Goal: Information Seeking & Learning: Learn about a topic

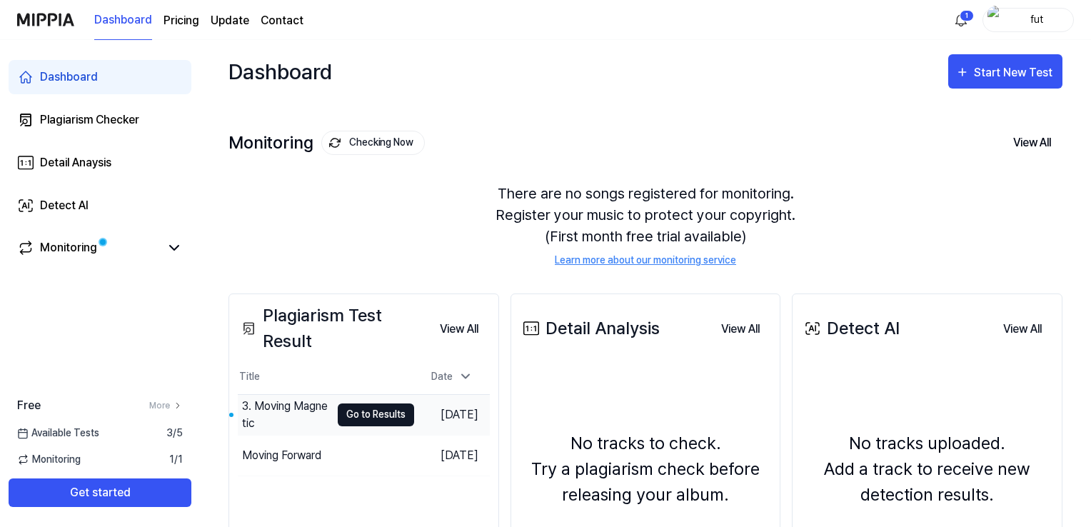
click at [349, 415] on button "Go to Results" at bounding box center [376, 414] width 76 height 23
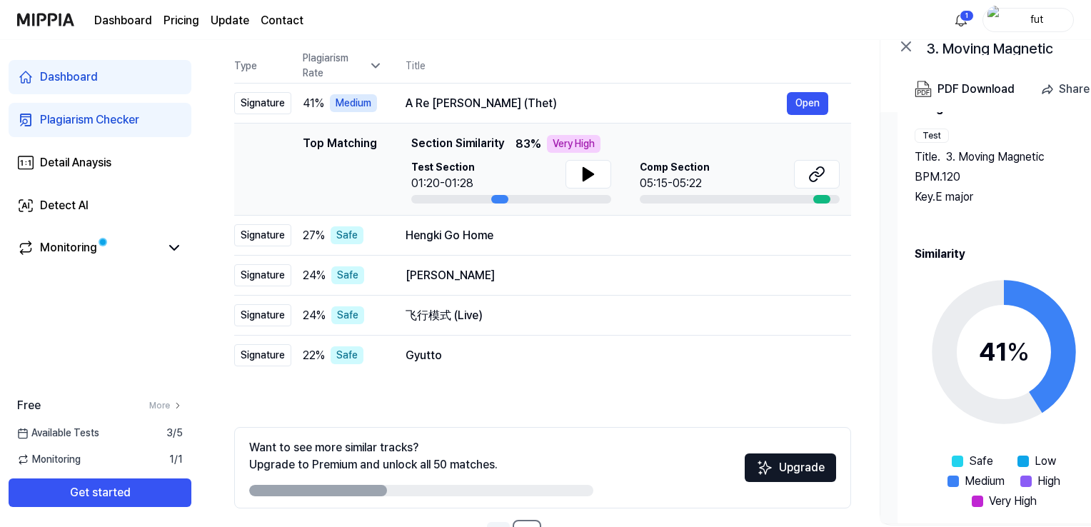
scroll to position [193, 0]
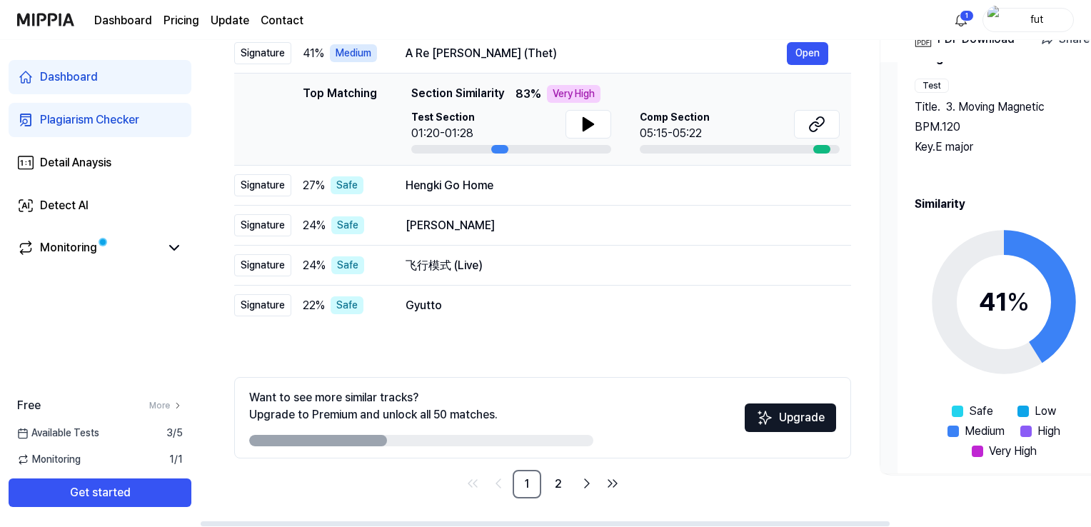
drag, startPoint x: 602, startPoint y: 511, endPoint x: 737, endPoint y: 518, distance: 135.1
click at [737, 518] on div "All Signature Topline Vocal Inst Unread All Signature Topline Vocal Inst Type P…" at bounding box center [775, 237] width 1151 height 580
drag, startPoint x: 689, startPoint y: 518, endPoint x: 888, endPoint y: 509, distance: 199.4
click at [860, 509] on div "All Signature Topline Vocal Inst Unread All Signature Topline Vocal Inst Type P…" at bounding box center [775, 237] width 1151 height 580
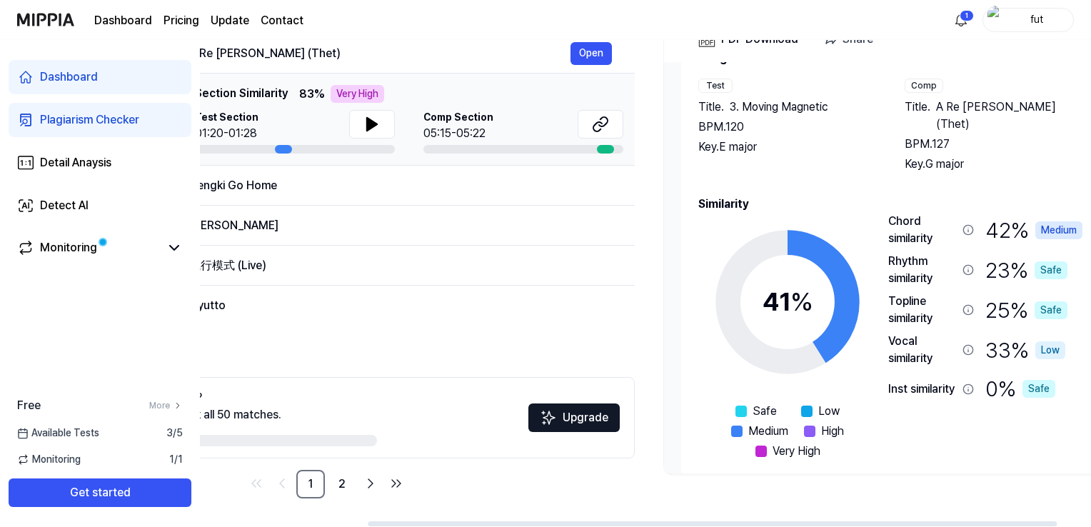
scroll to position [0, 260]
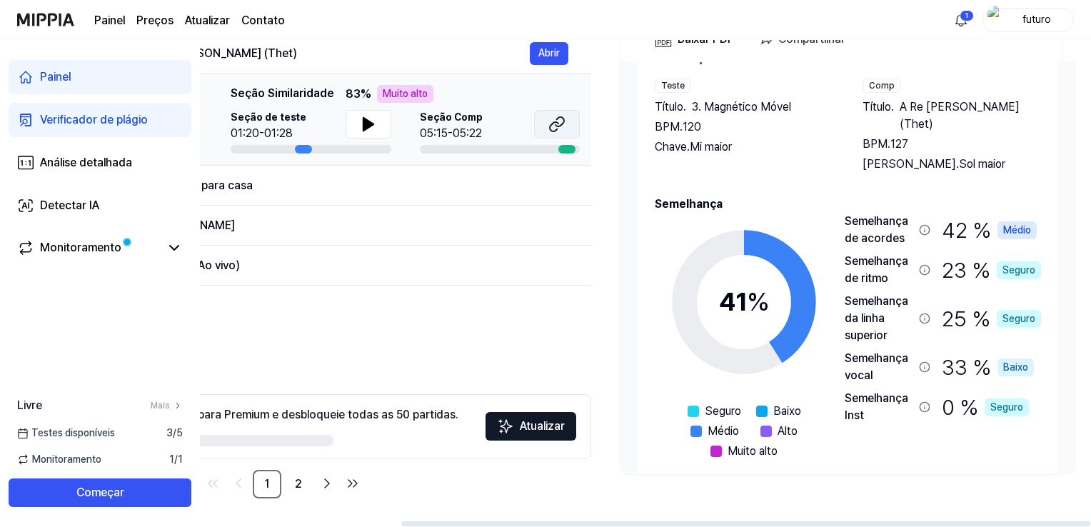
click at [545, 129] on button at bounding box center [557, 124] width 46 height 29
click at [377, 124] on button at bounding box center [369, 124] width 46 height 29
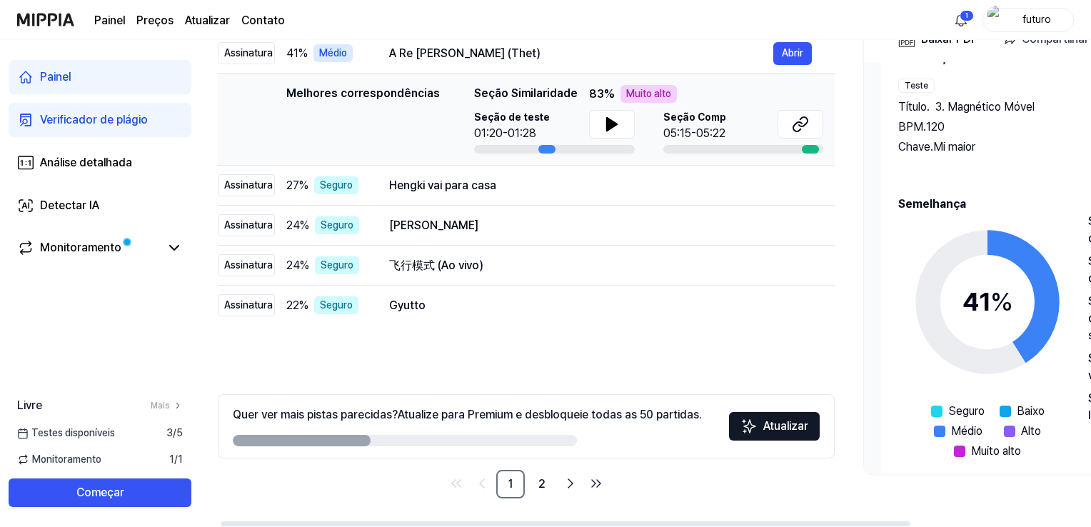
scroll to position [0, 0]
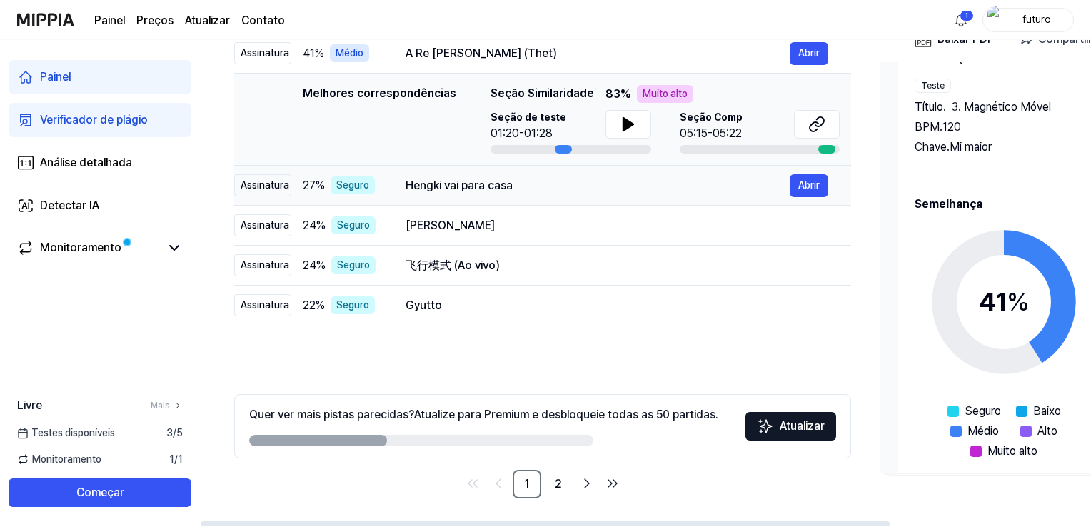
click at [459, 188] on font "Hengki vai para casa" at bounding box center [459, 185] width 107 height 14
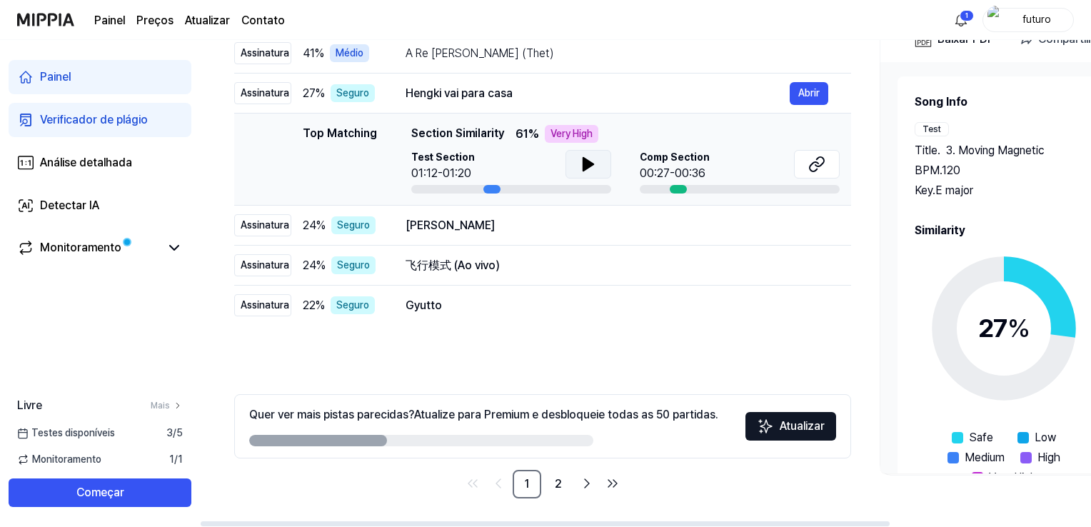
click at [593, 166] on icon at bounding box center [588, 164] width 17 height 17
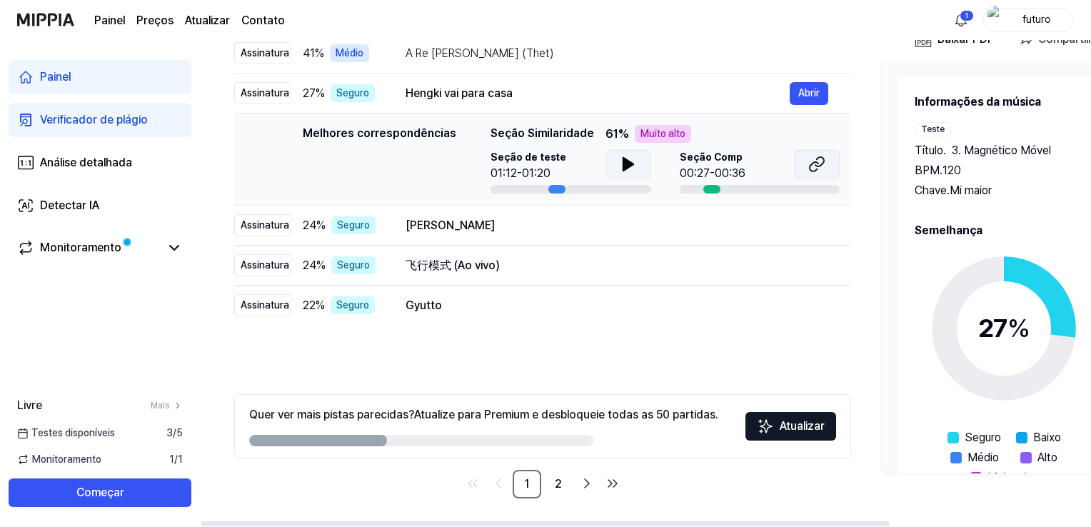
click at [803, 164] on button at bounding box center [817, 164] width 46 height 29
click at [468, 233] on div "[PERSON_NAME]" at bounding box center [598, 225] width 384 height 17
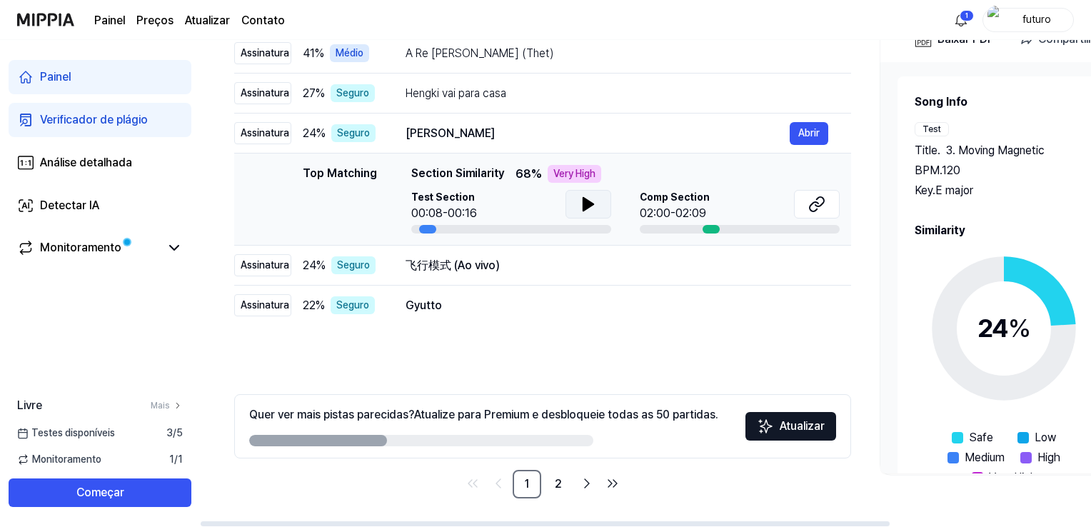
click at [608, 204] on button at bounding box center [588, 204] width 46 height 29
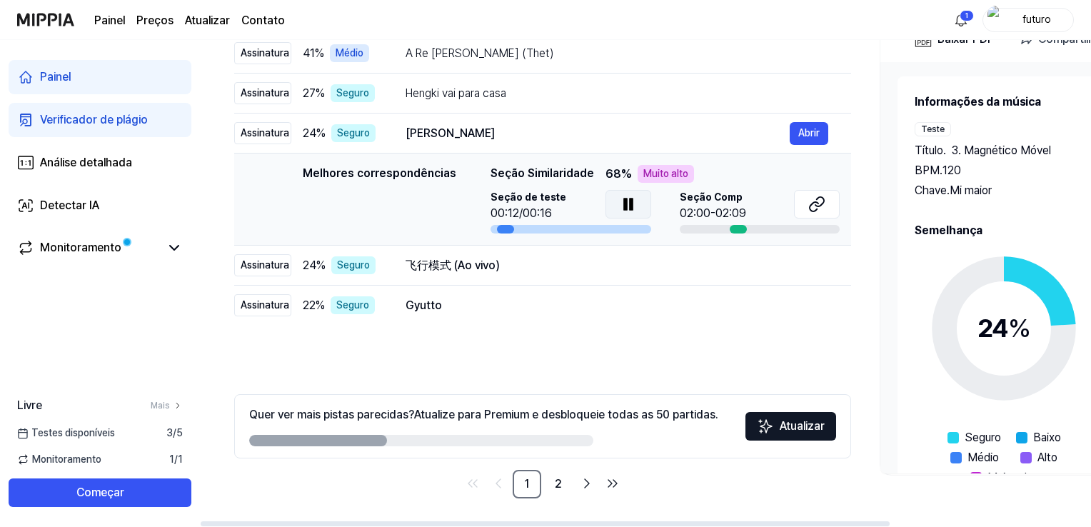
click at [631, 208] on icon at bounding box center [628, 204] width 17 height 17
click at [820, 198] on icon at bounding box center [816, 204] width 17 height 17
click at [514, 263] on div "飞行模式 (Ao vivo)" at bounding box center [598, 265] width 384 height 17
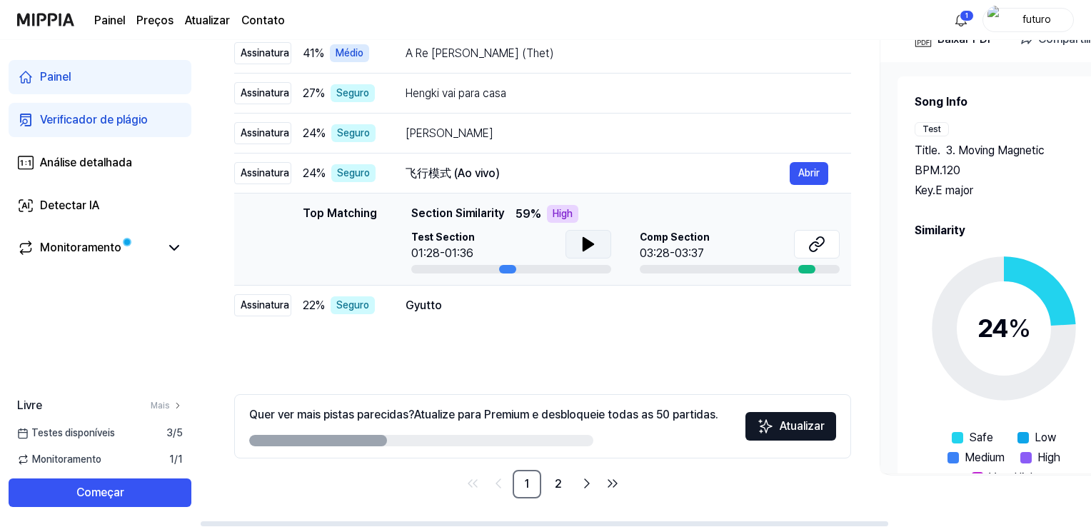
click at [588, 238] on icon at bounding box center [588, 244] width 17 height 17
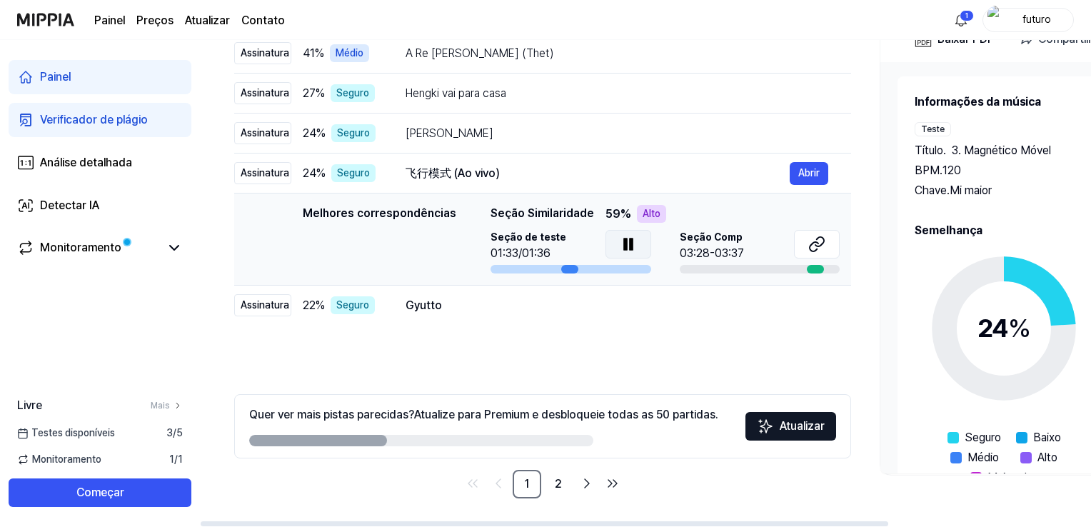
click at [620, 246] on icon at bounding box center [628, 244] width 17 height 17
click at [828, 238] on button at bounding box center [817, 244] width 46 height 29
click at [437, 306] on font "Gyutto" at bounding box center [424, 305] width 36 height 14
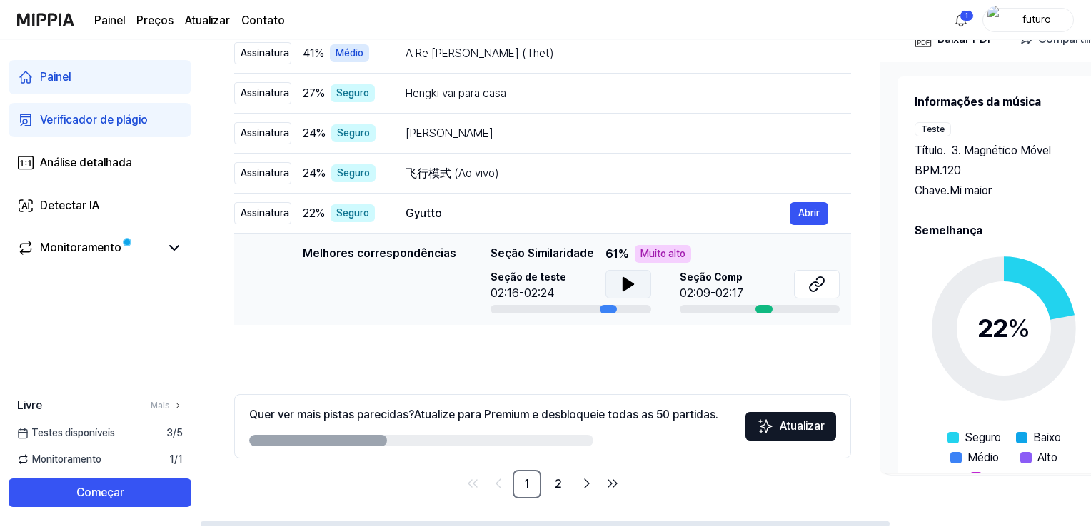
click at [610, 283] on button at bounding box center [628, 284] width 46 height 29
click at [635, 273] on button at bounding box center [628, 284] width 46 height 29
click at [817, 283] on icon at bounding box center [816, 284] width 17 height 17
click at [558, 486] on font "2" at bounding box center [558, 484] width 7 height 14
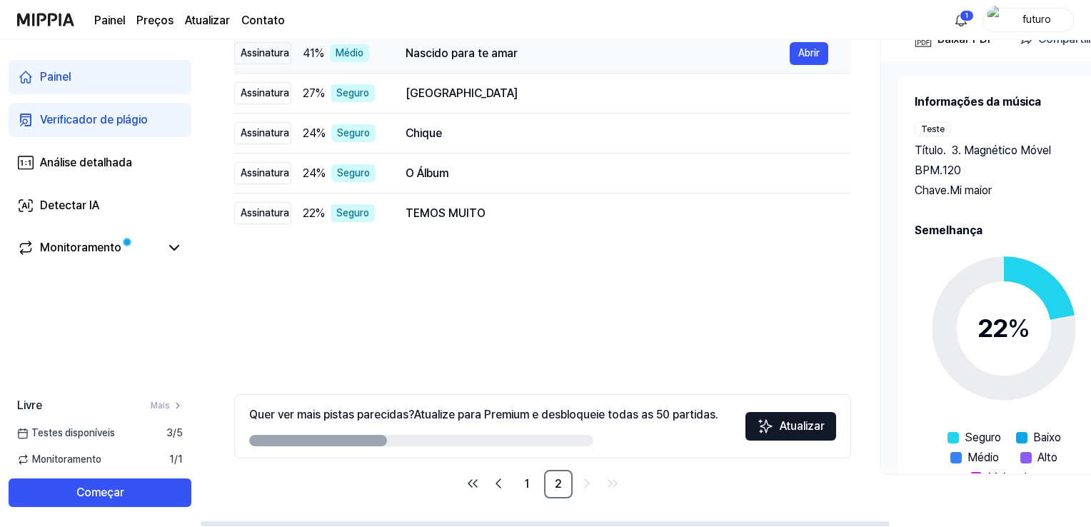
click at [431, 54] on font "Nascido para te amar" at bounding box center [462, 53] width 112 height 14
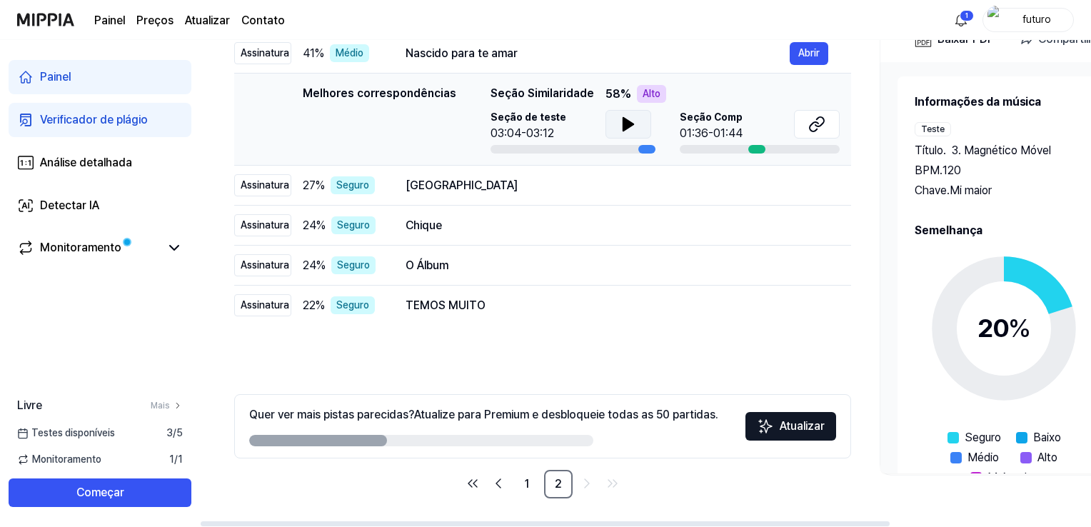
click at [636, 117] on button at bounding box center [628, 124] width 46 height 29
click at [637, 117] on button at bounding box center [628, 124] width 46 height 29
click at [818, 116] on icon at bounding box center [816, 124] width 17 height 17
click at [535, 191] on div "[GEOGRAPHIC_DATA]" at bounding box center [598, 185] width 384 height 17
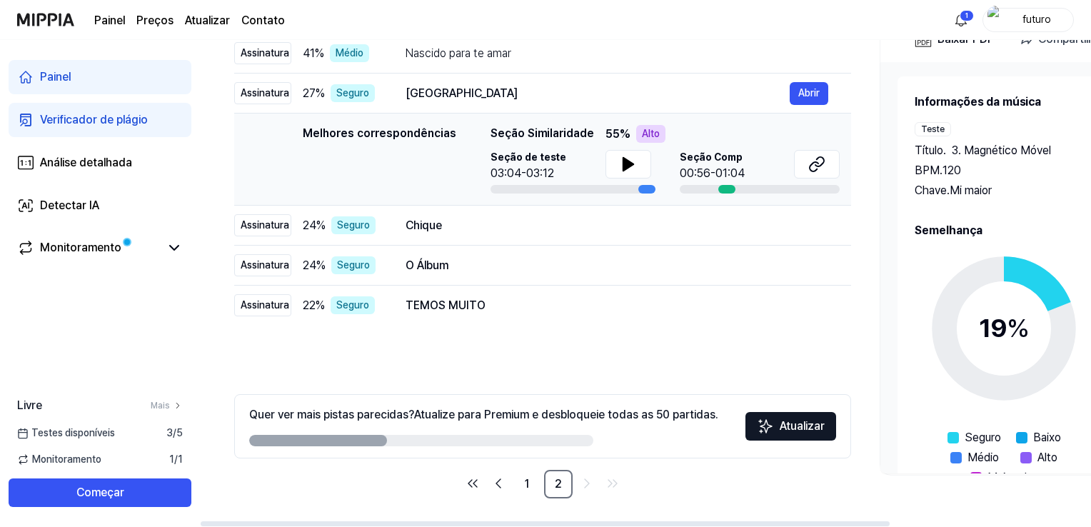
click at [598, 156] on div "Seção de teste 03:04-03:12" at bounding box center [571, 166] width 161 height 32
click at [647, 174] on button at bounding box center [628, 164] width 46 height 29
click at [643, 175] on button at bounding box center [628, 164] width 46 height 29
click at [814, 171] on icon at bounding box center [814, 166] width 9 height 9
click at [471, 217] on div "Chique" at bounding box center [598, 225] width 384 height 17
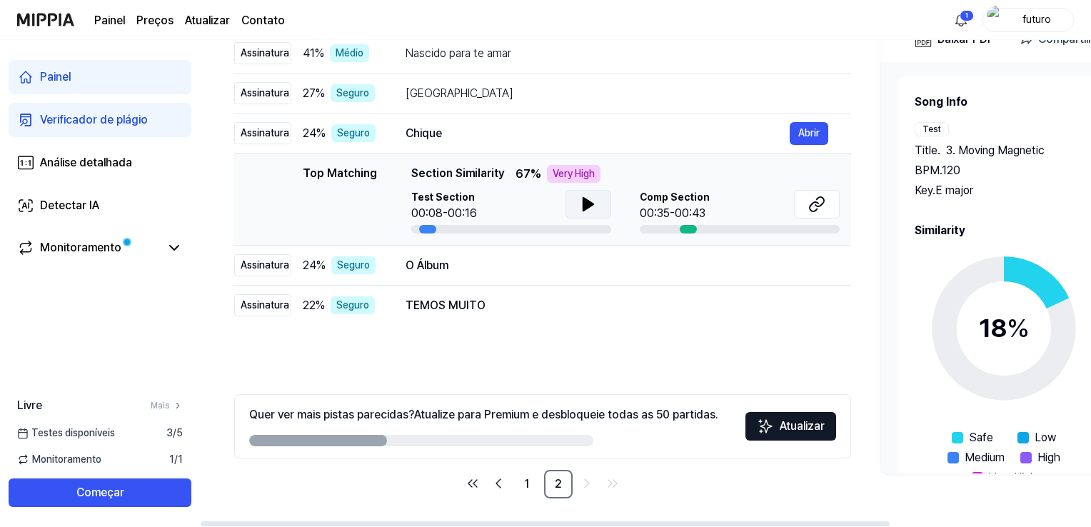
click at [580, 207] on icon at bounding box center [588, 204] width 17 height 17
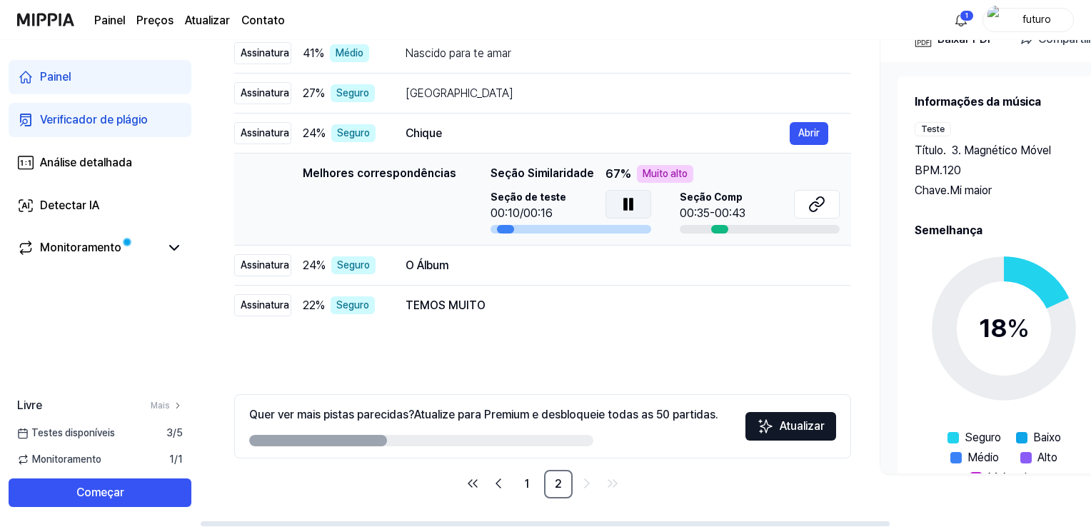
click at [614, 210] on button at bounding box center [628, 204] width 46 height 29
click at [800, 215] on button at bounding box center [817, 204] width 46 height 29
click at [468, 261] on div "O Álbum" at bounding box center [598, 265] width 384 height 17
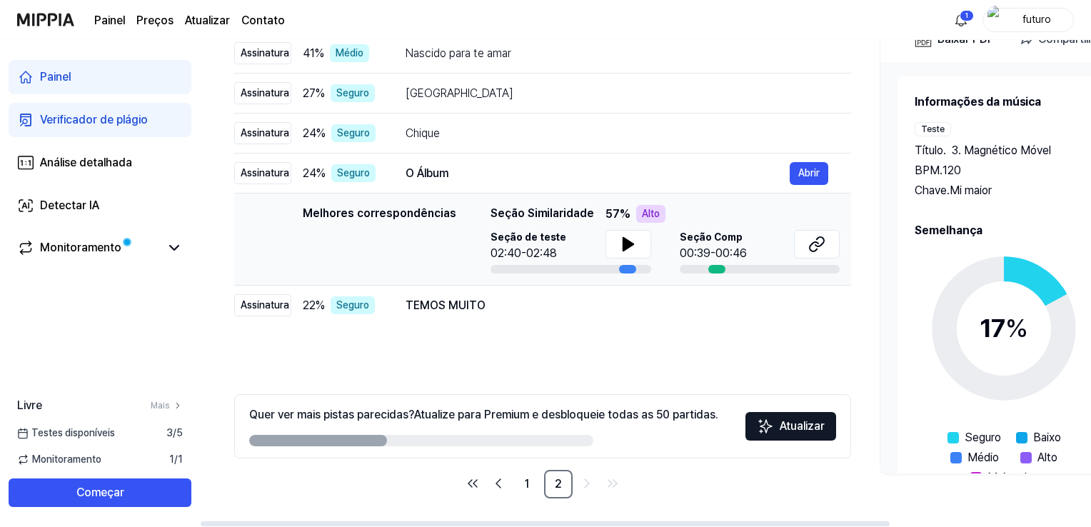
click at [594, 241] on div "Seção de teste 02:40-02:48" at bounding box center [571, 246] width 161 height 32
click at [640, 246] on button at bounding box center [628, 244] width 46 height 29
click at [800, 241] on button at bounding box center [817, 244] width 46 height 29
click at [496, 301] on div "TEMOS MUITO" at bounding box center [598, 305] width 384 height 17
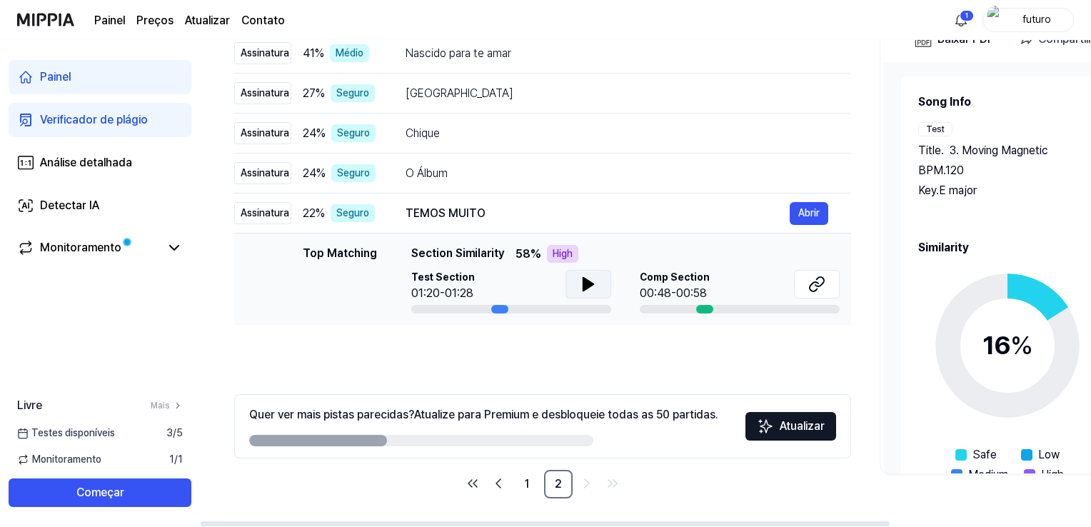
click at [593, 289] on icon at bounding box center [588, 284] width 17 height 17
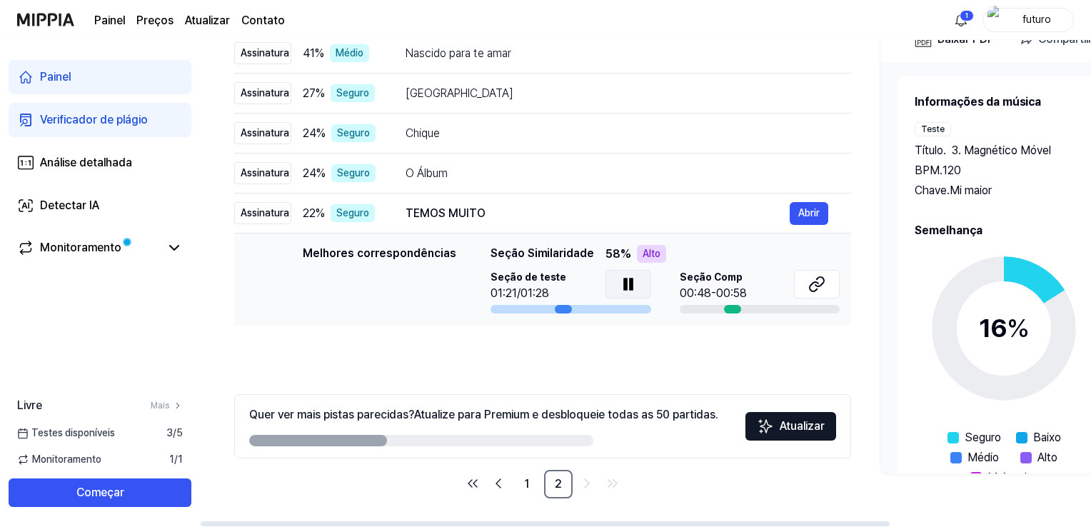
click at [620, 286] on icon at bounding box center [628, 284] width 17 height 17
click at [814, 283] on icon at bounding box center [816, 284] width 17 height 17
click at [49, 21] on img at bounding box center [45, 19] width 57 height 39
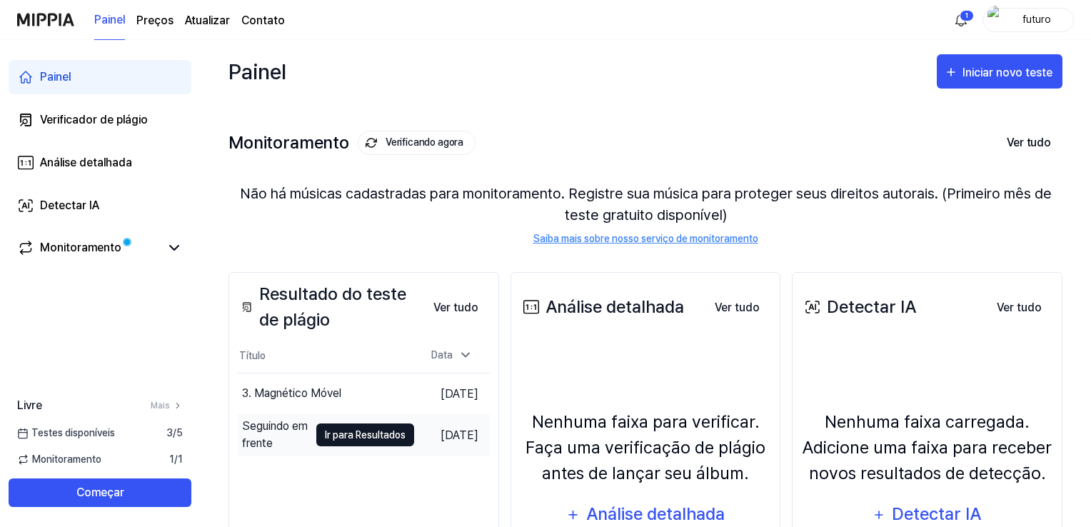
click at [325, 428] on font "Ir para Resultados" at bounding box center [365, 435] width 81 height 16
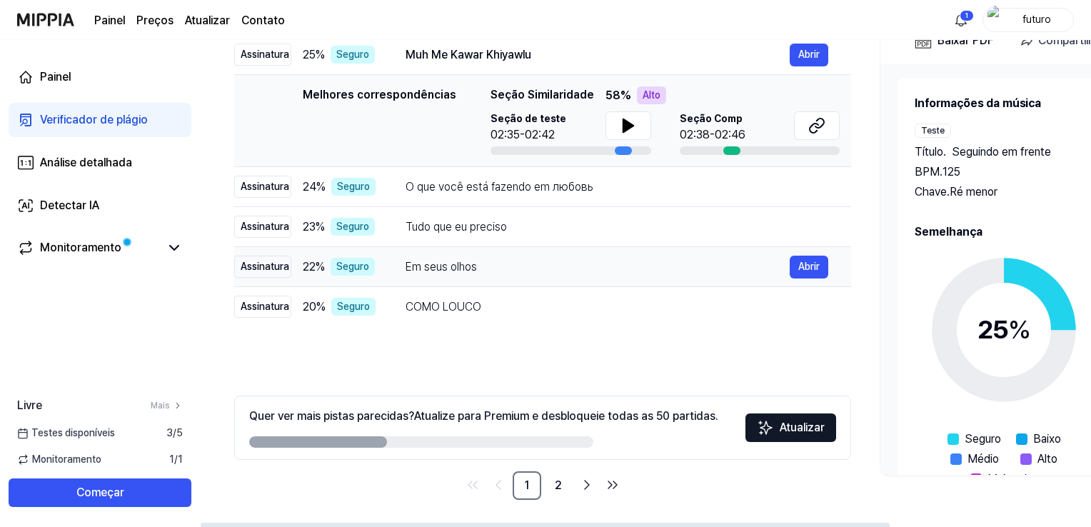
scroll to position [193, 0]
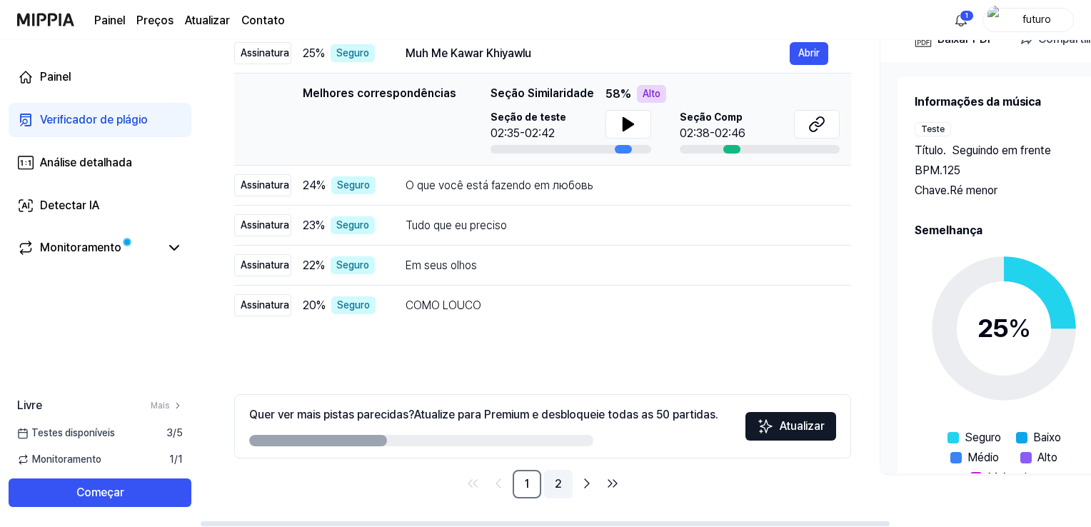
click at [559, 476] on font "2" at bounding box center [558, 484] width 7 height 17
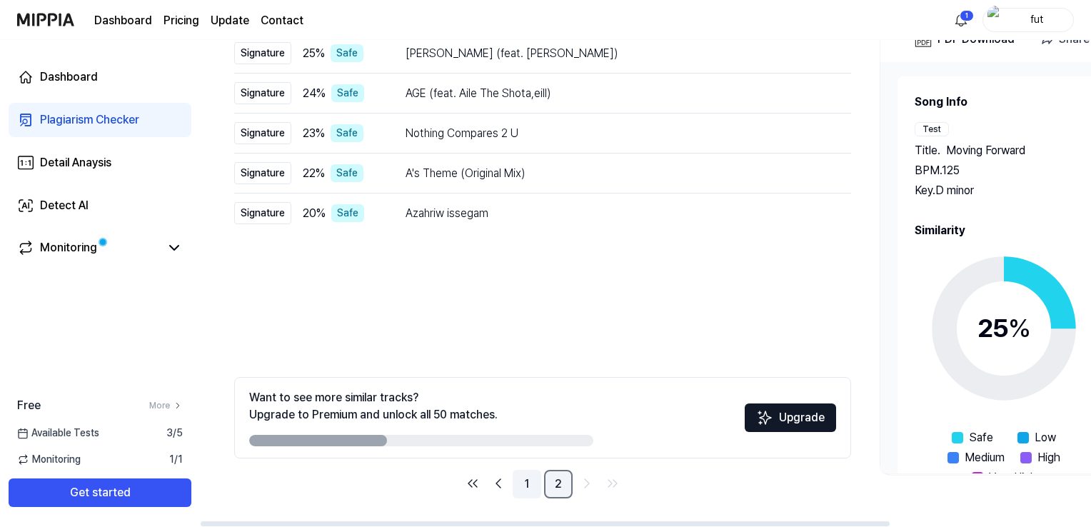
click at [528, 477] on link "1" at bounding box center [527, 484] width 29 height 29
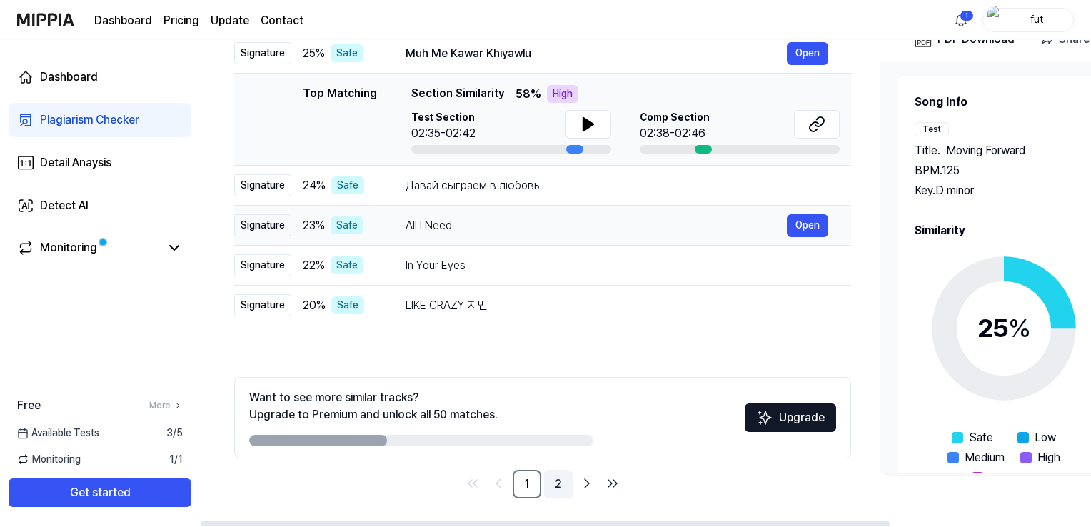
click at [489, 217] on div "All I Need" at bounding box center [596, 225] width 381 height 17
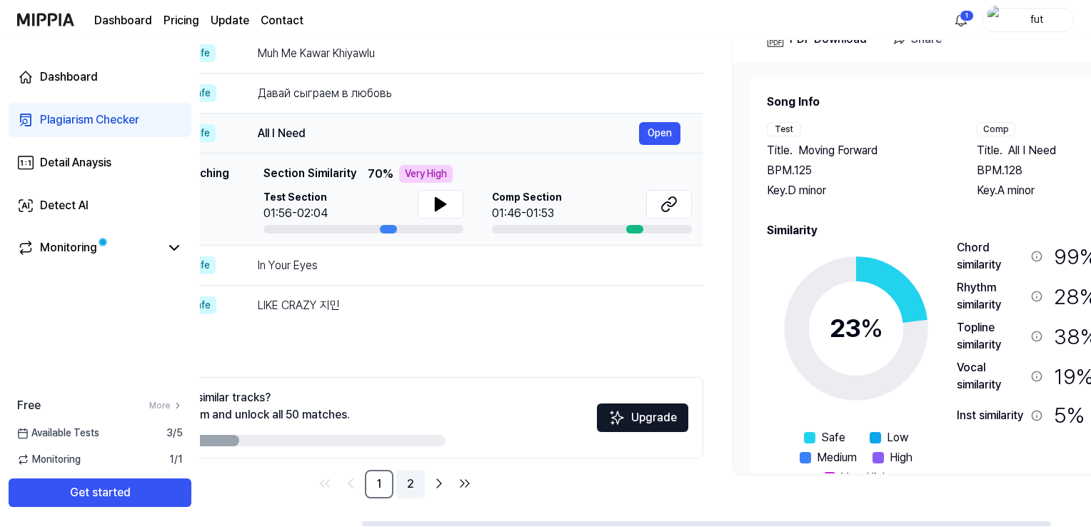
scroll to position [0, 260]
